Goal: Find specific page/section: Find specific page/section

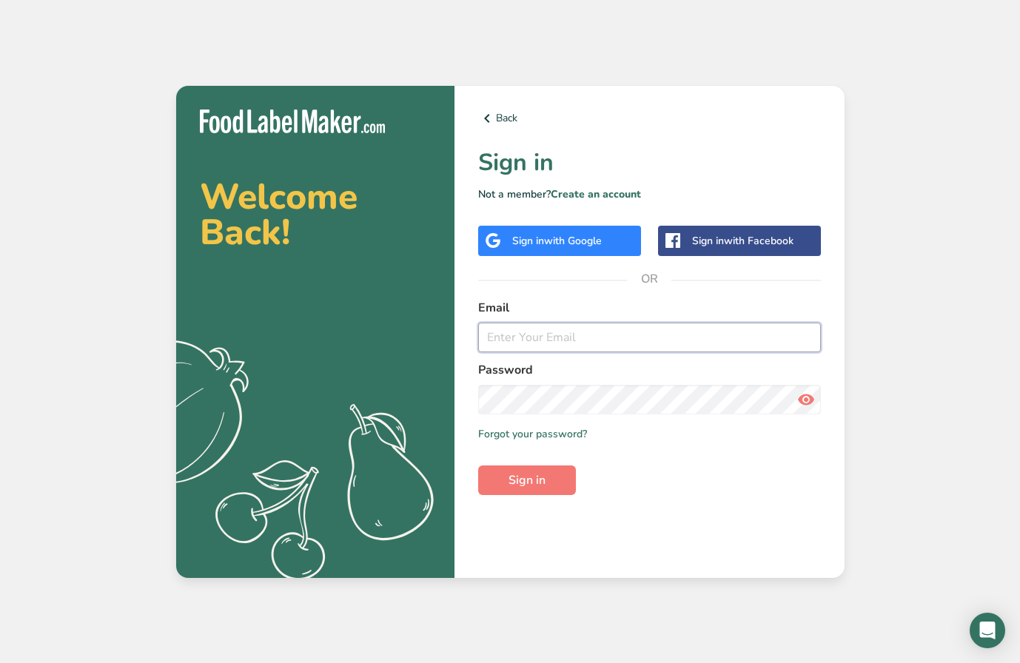
type input "[PERSON_NAME][EMAIL_ADDRESS][DOMAIN_NAME]"
click at [524, 472] on span "Sign in" at bounding box center [527, 481] width 37 height 18
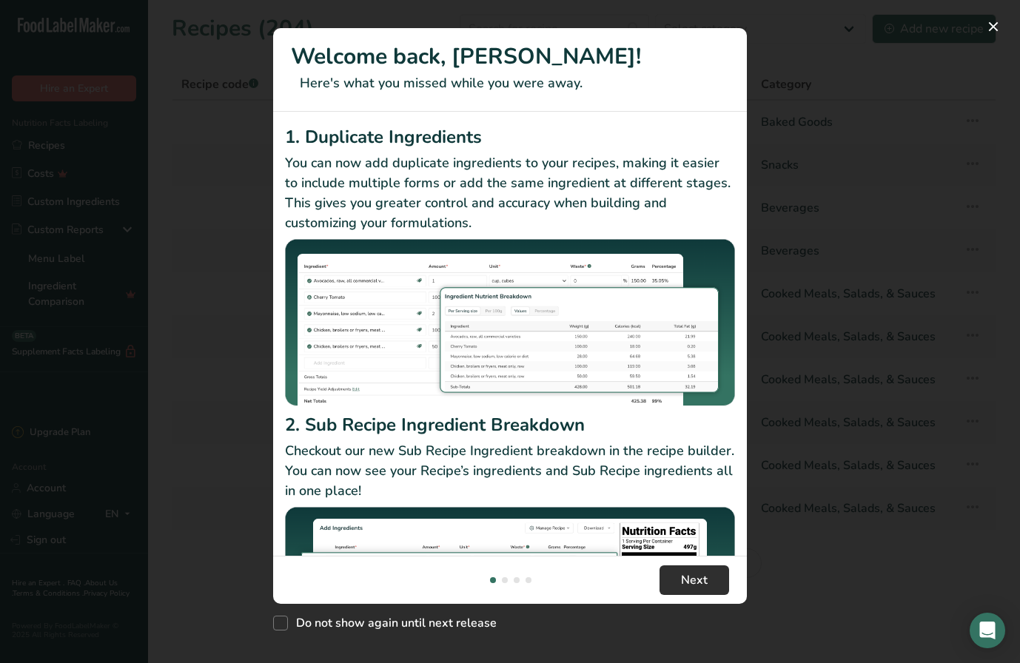
click at [689, 575] on span "Next" at bounding box center [694, 581] width 27 height 18
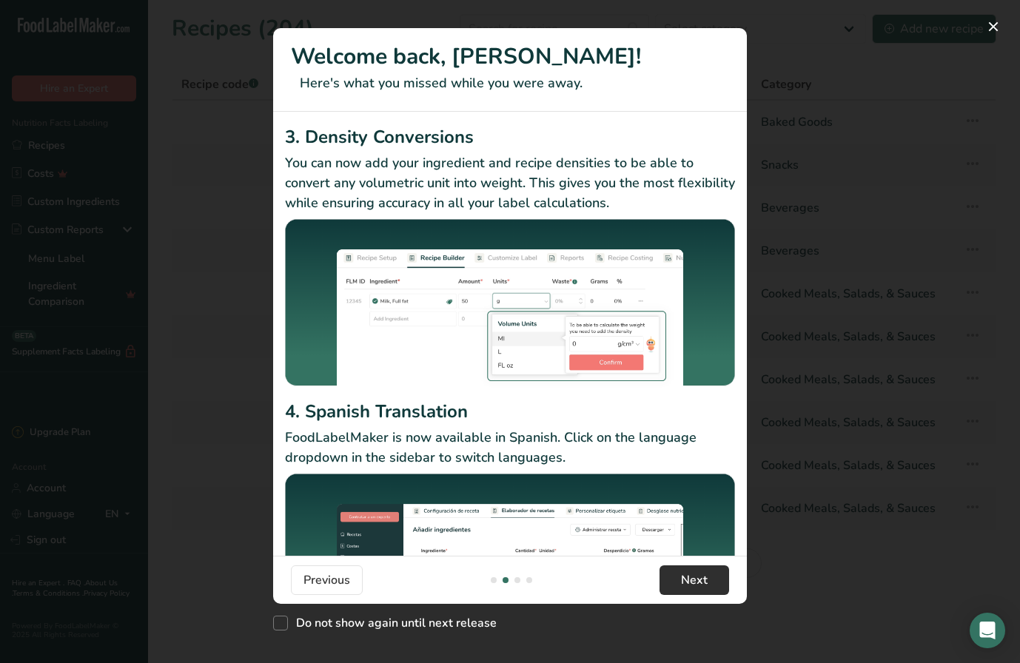
click at [688, 575] on span "Next" at bounding box center [694, 581] width 27 height 18
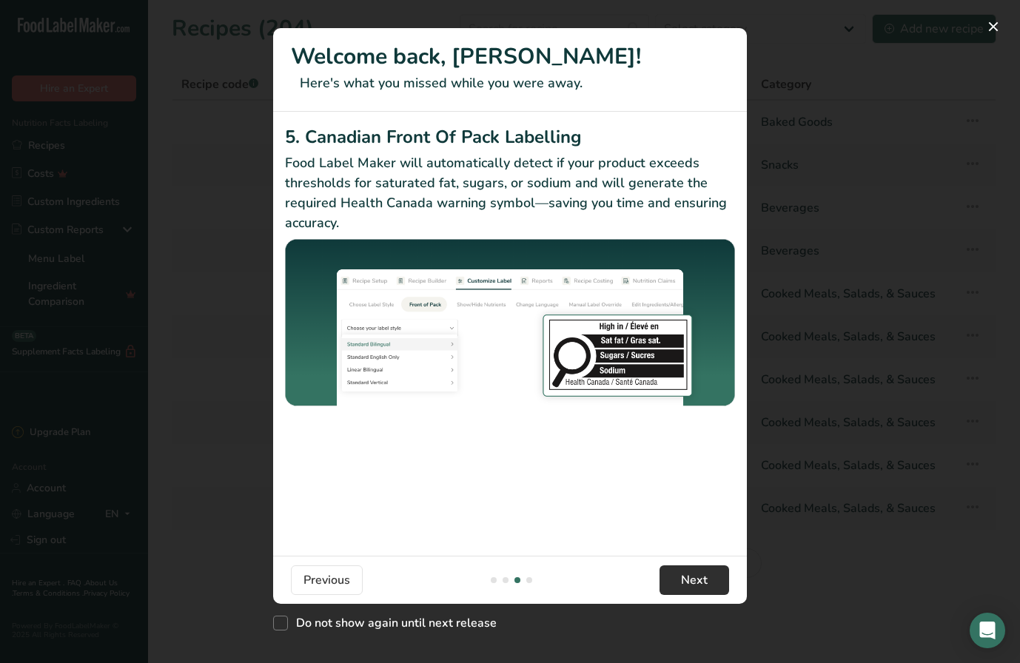
click at [688, 575] on span "Next" at bounding box center [694, 581] width 27 height 18
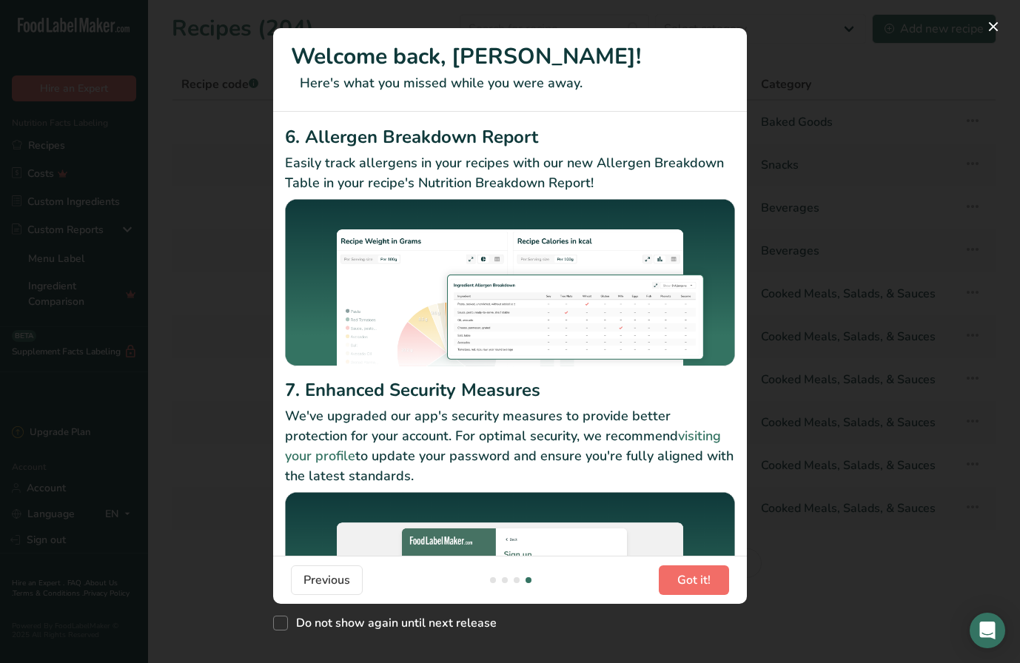
click at [688, 575] on span "Got it!" at bounding box center [694, 581] width 33 height 18
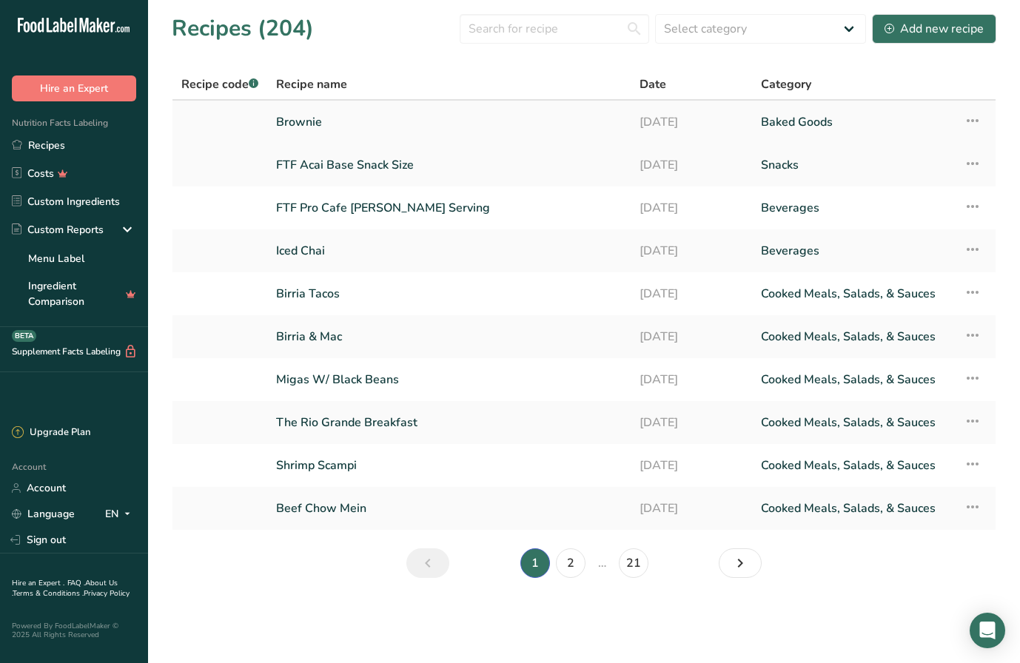
click at [318, 118] on link "Brownie" at bounding box center [449, 122] width 346 height 31
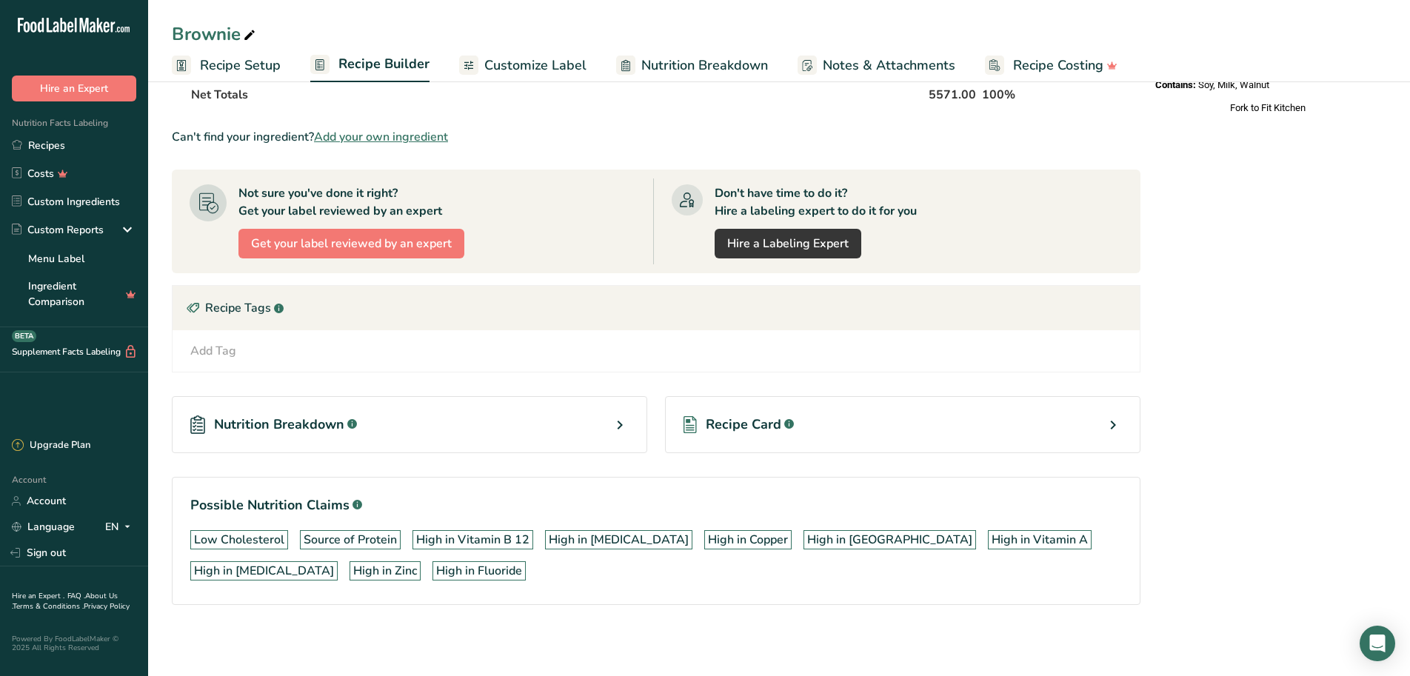
scroll to position [638, 0]
click at [1009, 427] on div "Recipe Card .a-a{fill:#347362;}.b-a{fill:#fff;}" at bounding box center [902, 424] width 475 height 57
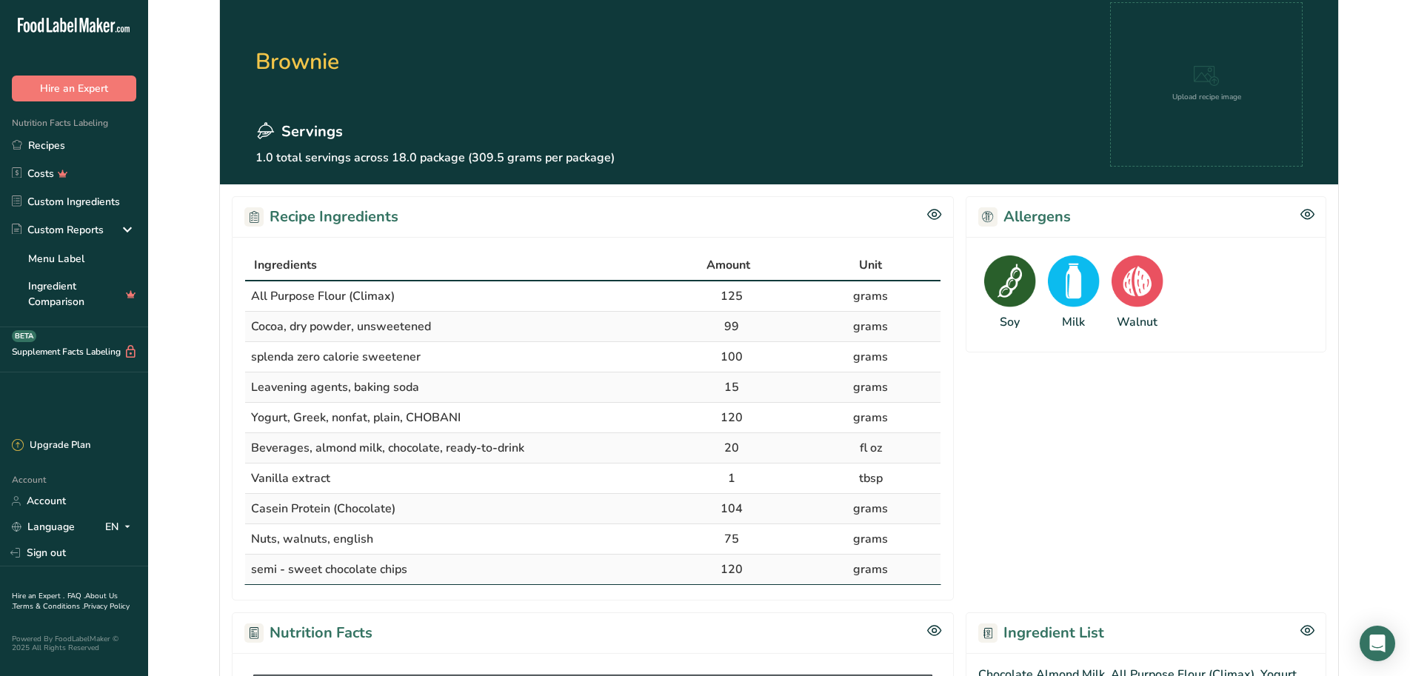
scroll to position [81, 0]
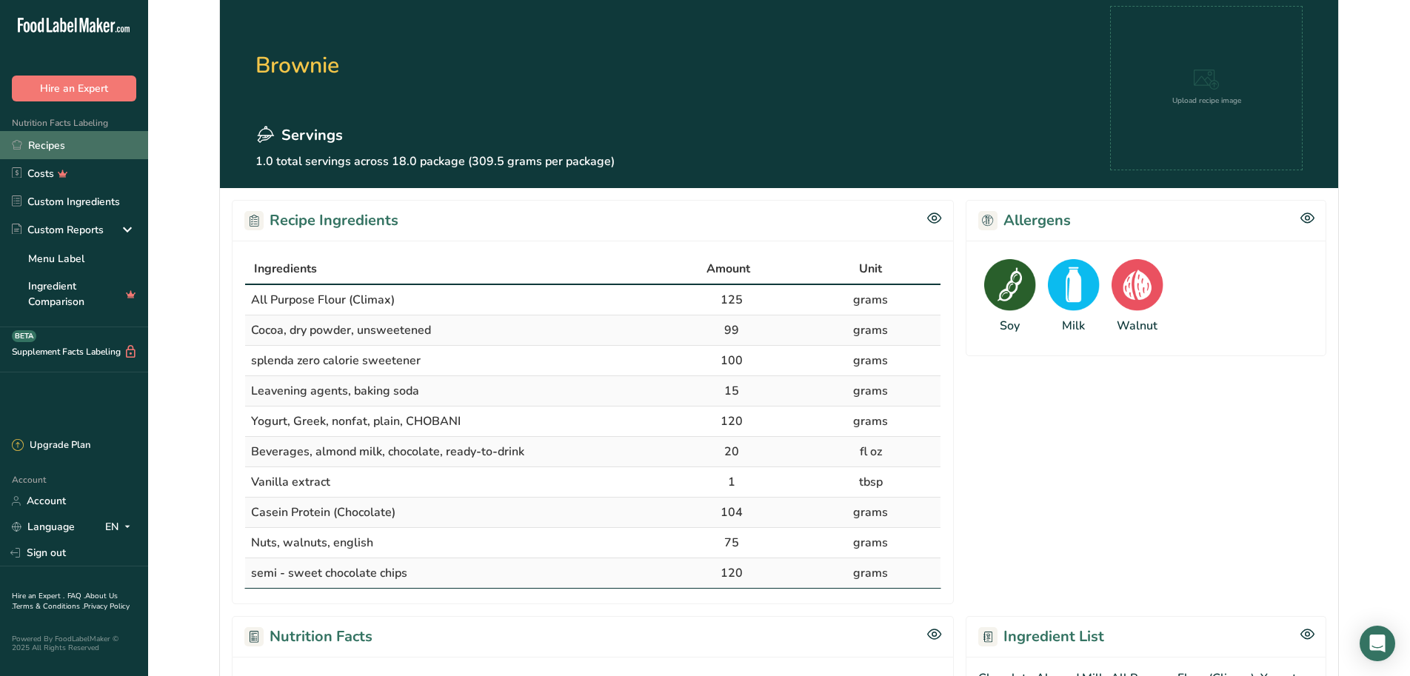
click at [40, 145] on link "Recipes" at bounding box center [74, 145] width 148 height 28
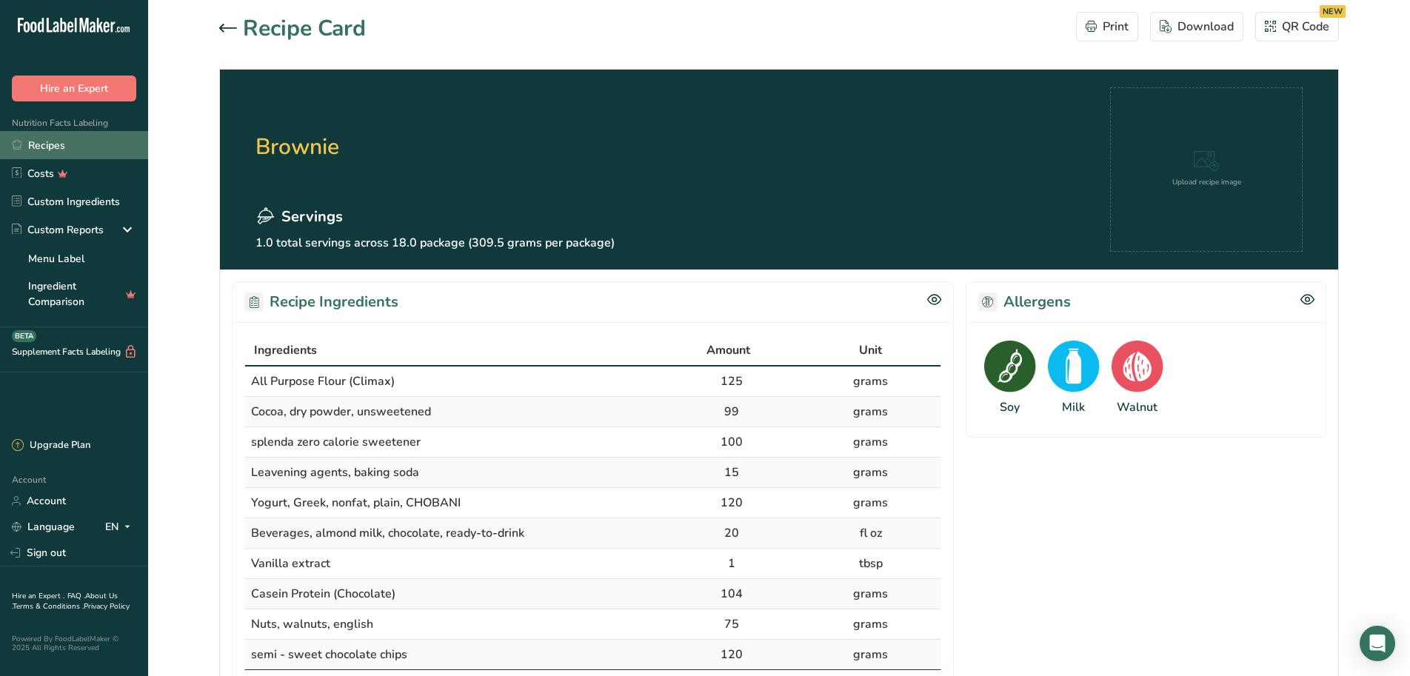
click at [33, 136] on link "Recipes" at bounding box center [74, 145] width 148 height 28
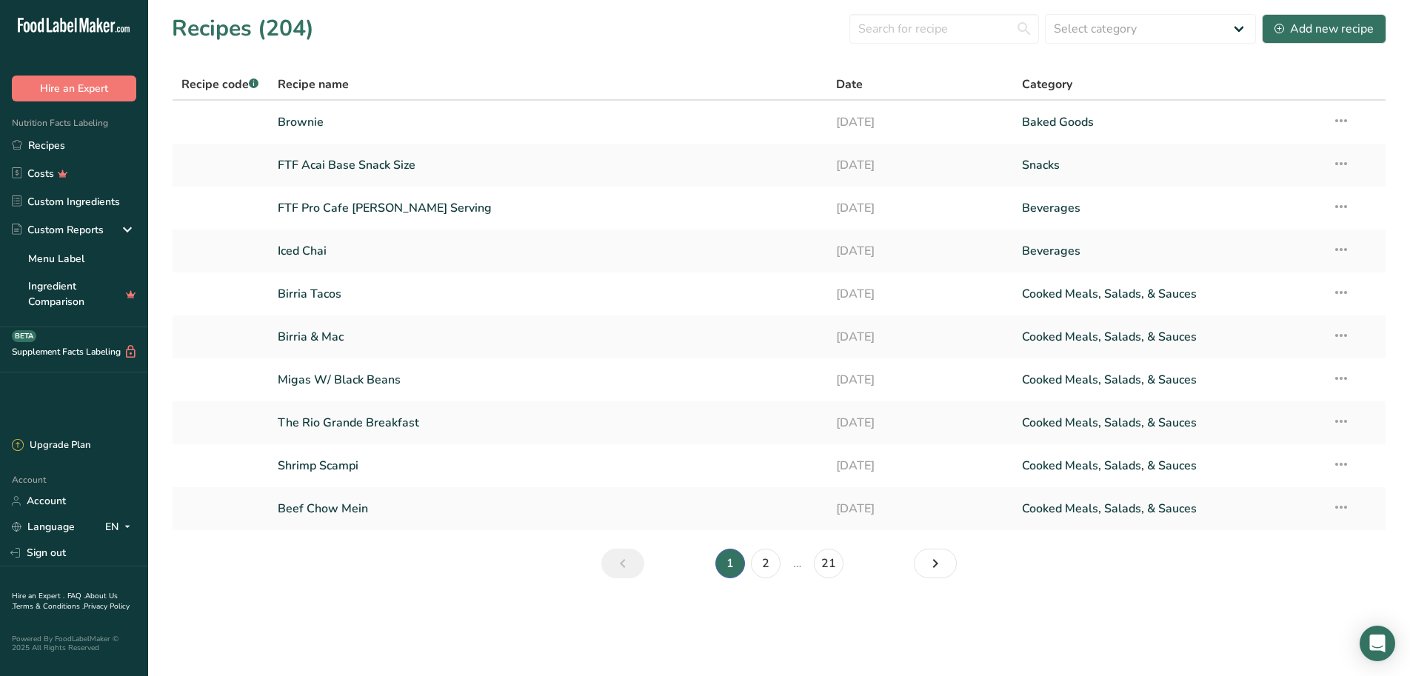
click at [163, 546] on section "Recipes (204) Select category All Baked Goods [GEOGRAPHIC_DATA] Confectionery C…" at bounding box center [779, 301] width 1262 height 602
click at [768, 565] on link "2" at bounding box center [766, 564] width 30 height 30
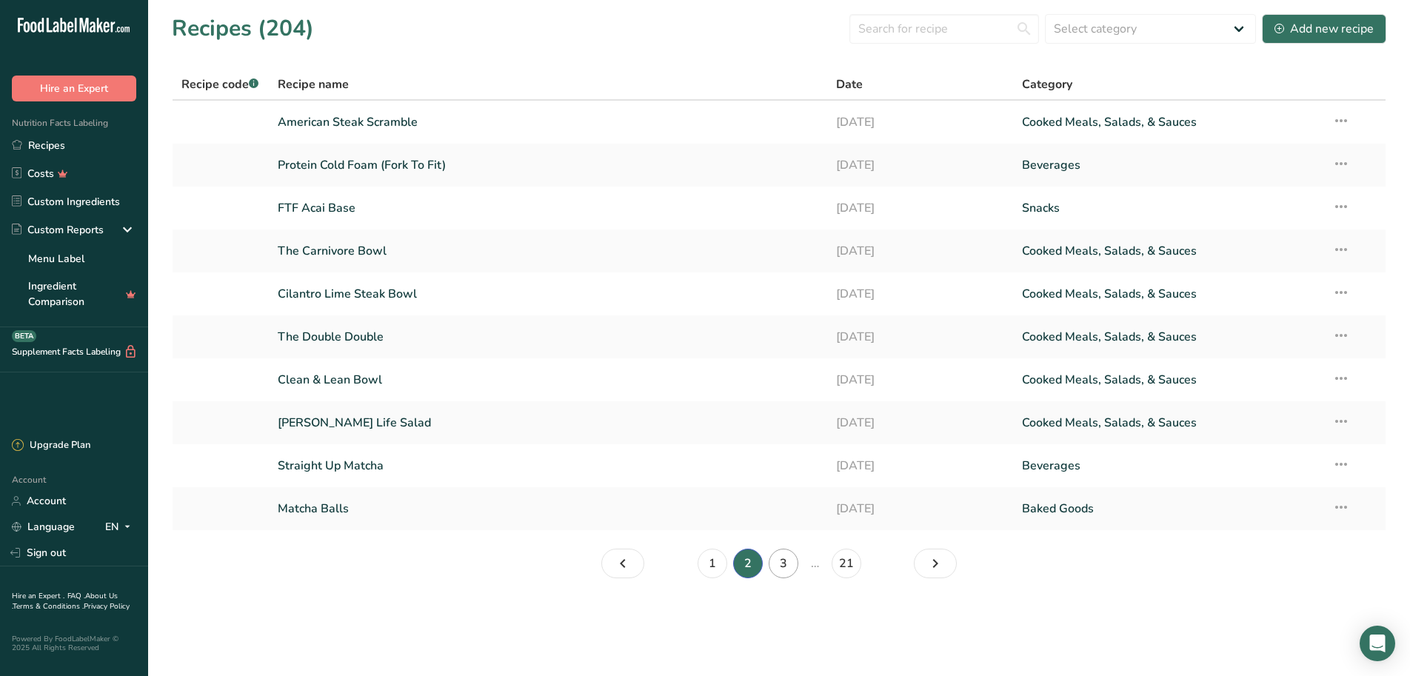
click at [785, 557] on link "3" at bounding box center [784, 564] width 30 height 30
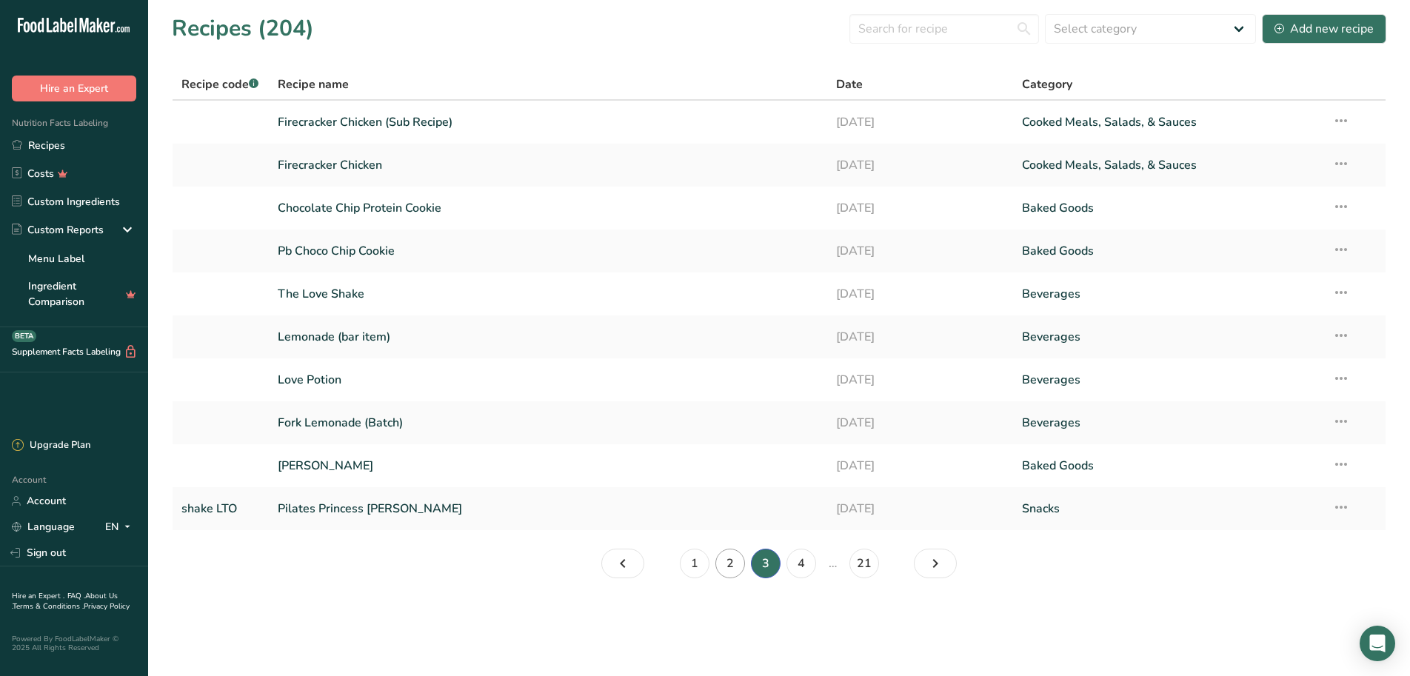
click at [722, 564] on link "2" at bounding box center [730, 564] width 30 height 30
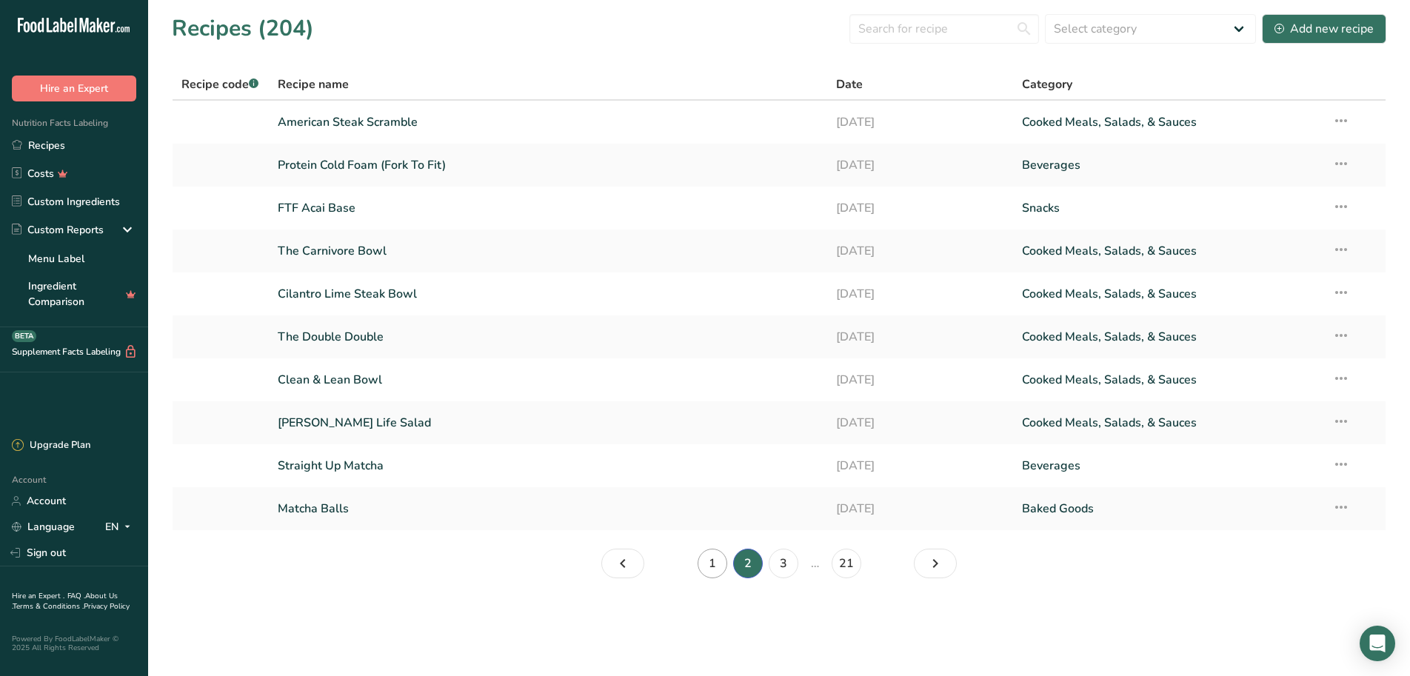
click at [710, 564] on link "1" at bounding box center [713, 564] width 30 height 30
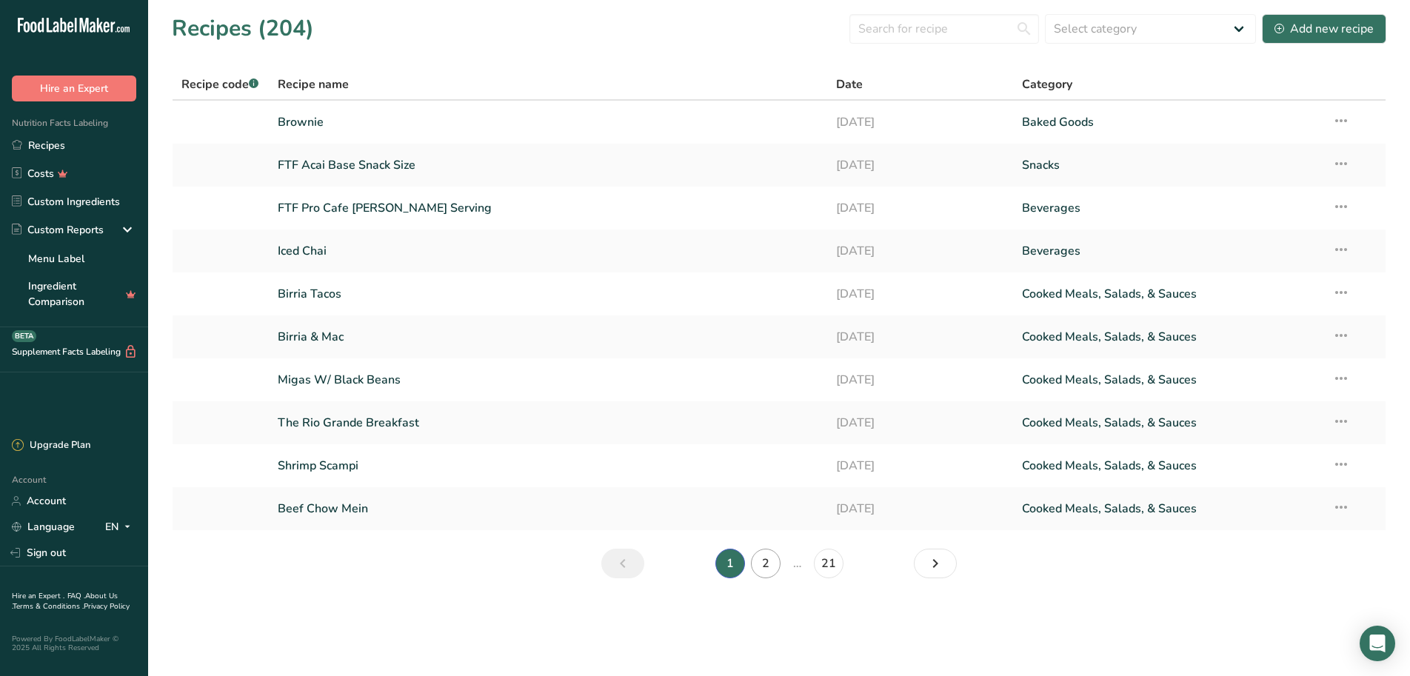
click at [758, 555] on link "2" at bounding box center [766, 564] width 30 height 30
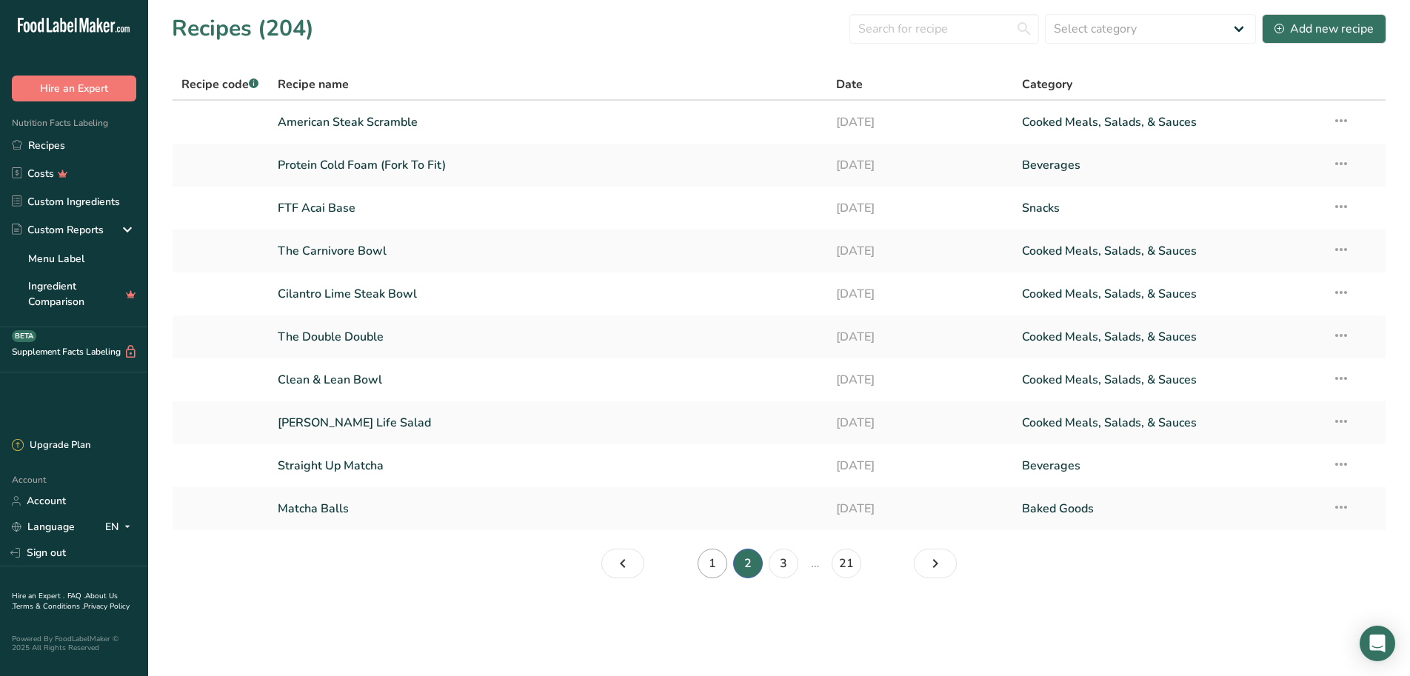
click at [718, 569] on link "1" at bounding box center [713, 564] width 30 height 30
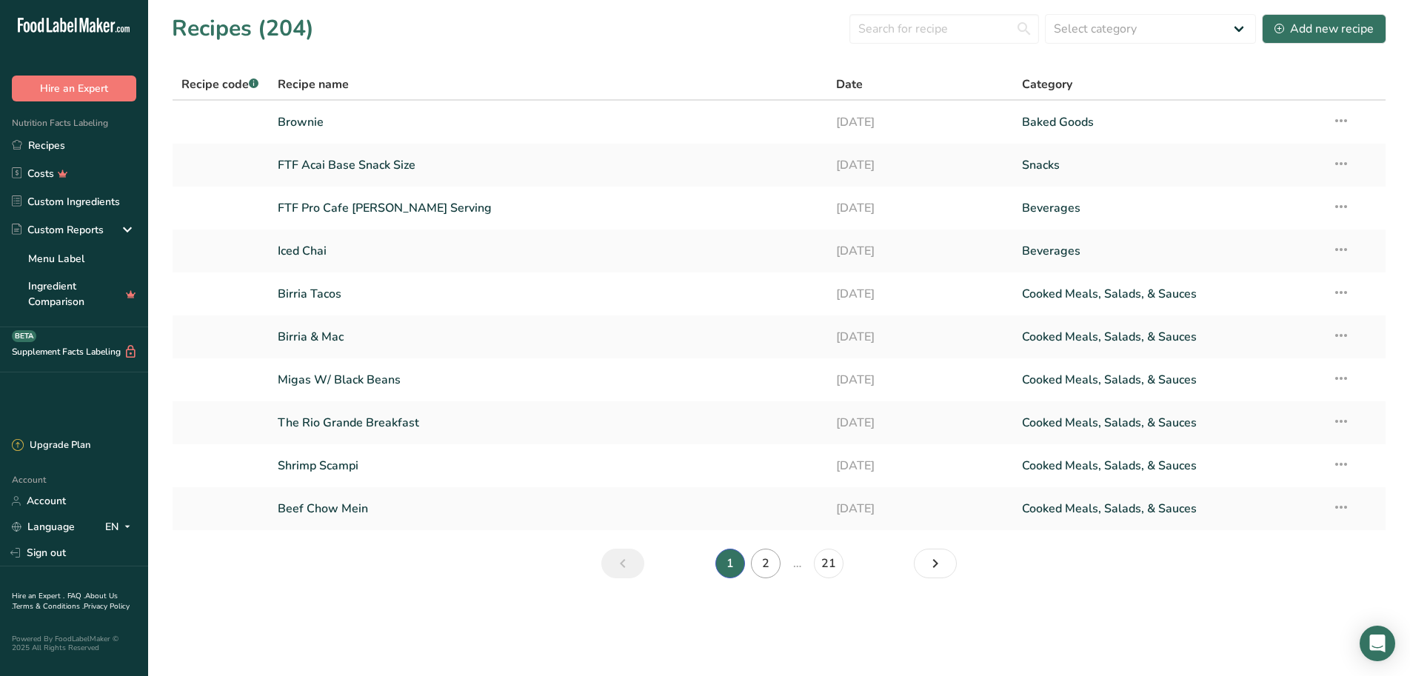
click at [772, 571] on link "2" at bounding box center [766, 564] width 30 height 30
